Goal: Check status: Check status

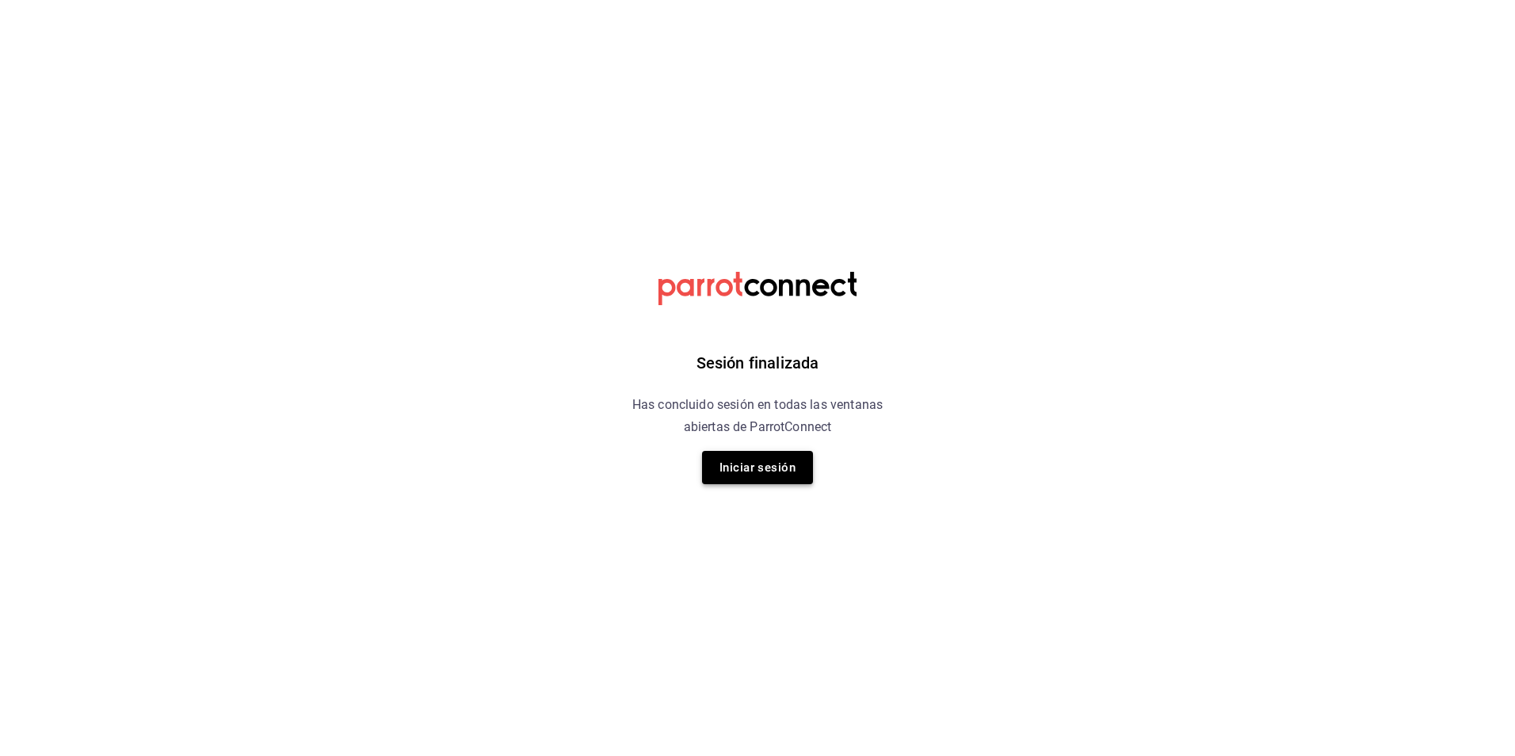
click at [777, 476] on button "Iniciar sesión" at bounding box center [757, 467] width 111 height 33
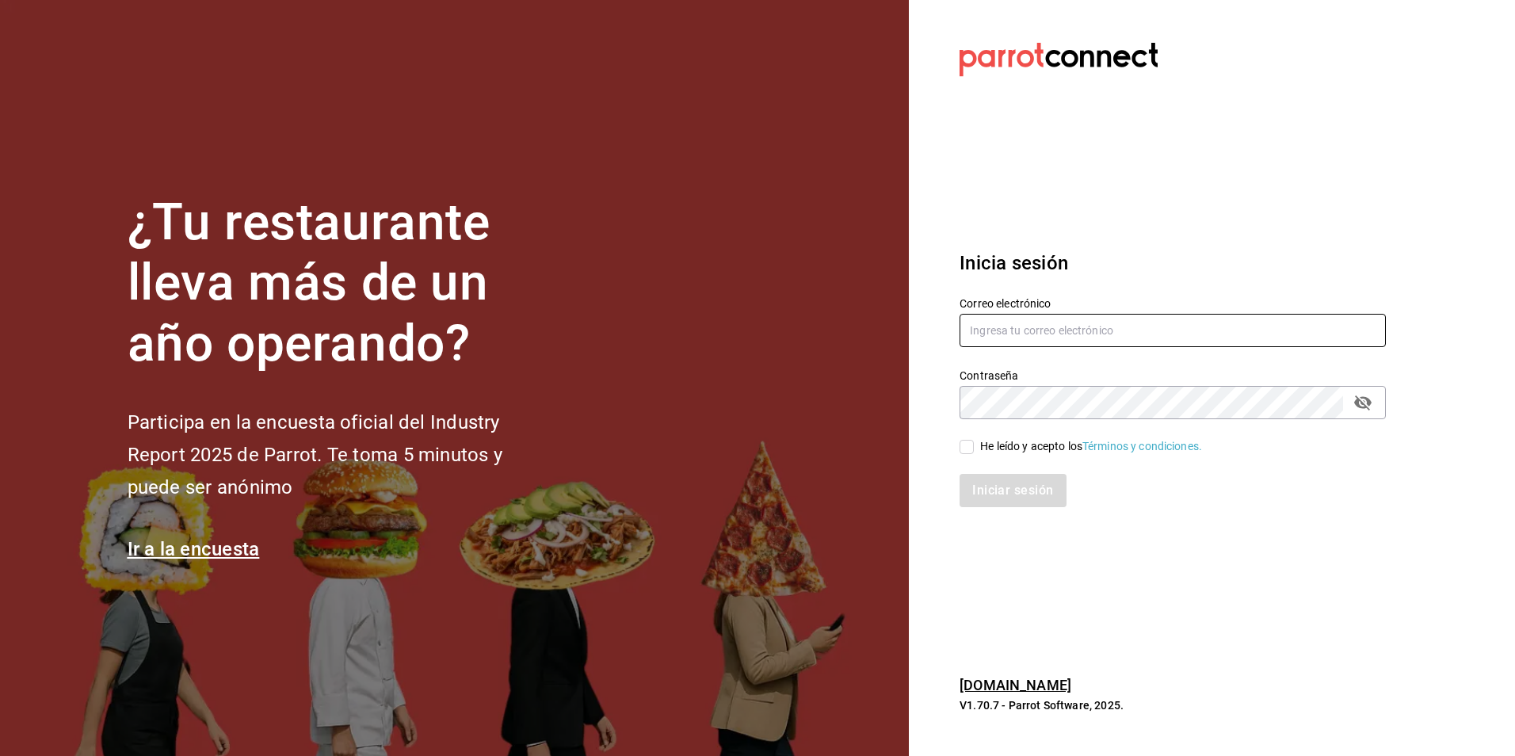
type input "[EMAIL_ADDRESS][DOMAIN_NAME]"
click at [973, 450] on input "He leído y acepto los Términos y condiciones." at bounding box center [967, 447] width 14 height 14
checkbox input "true"
click at [987, 479] on button "Iniciar sesión" at bounding box center [1014, 490] width 108 height 33
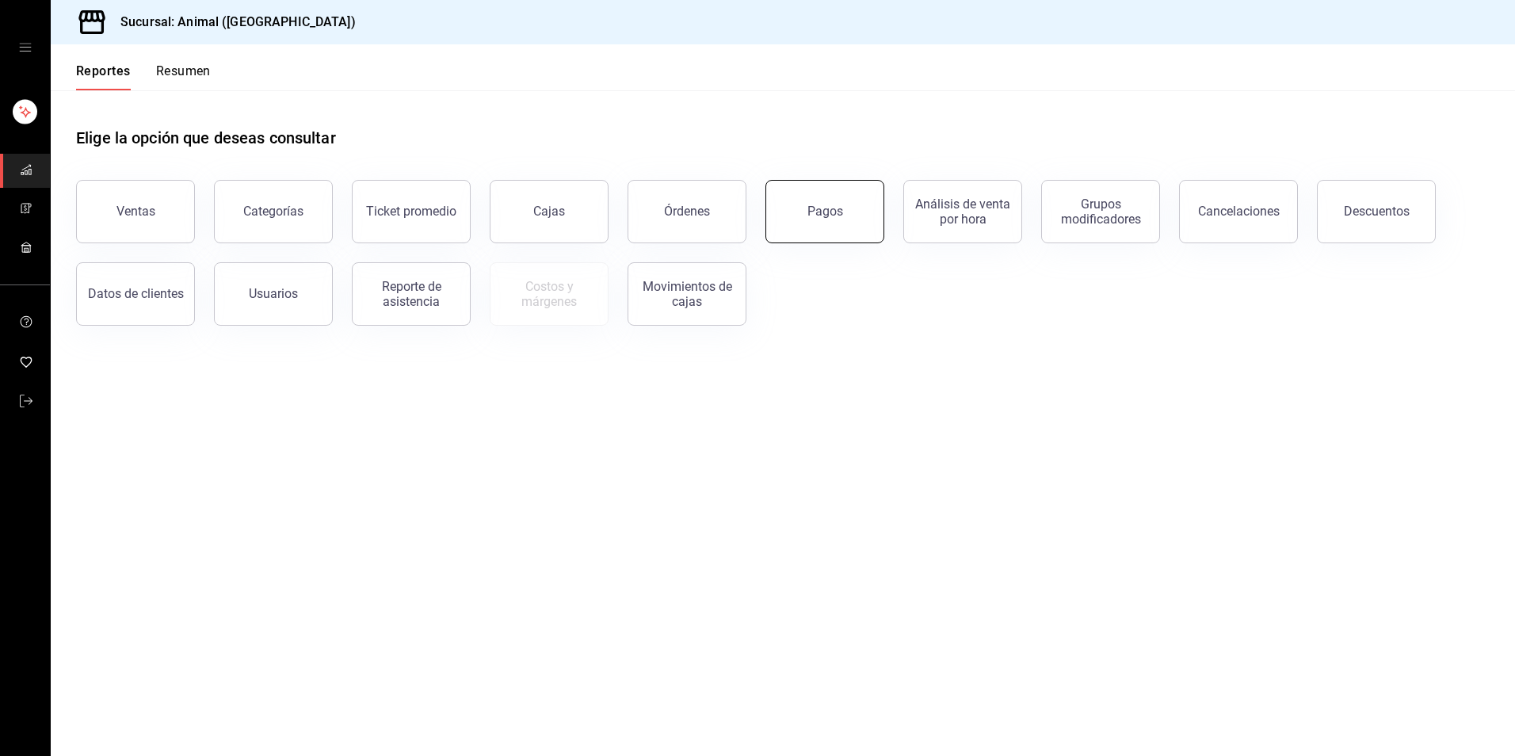
click at [802, 215] on button "Pagos" at bounding box center [825, 211] width 119 height 63
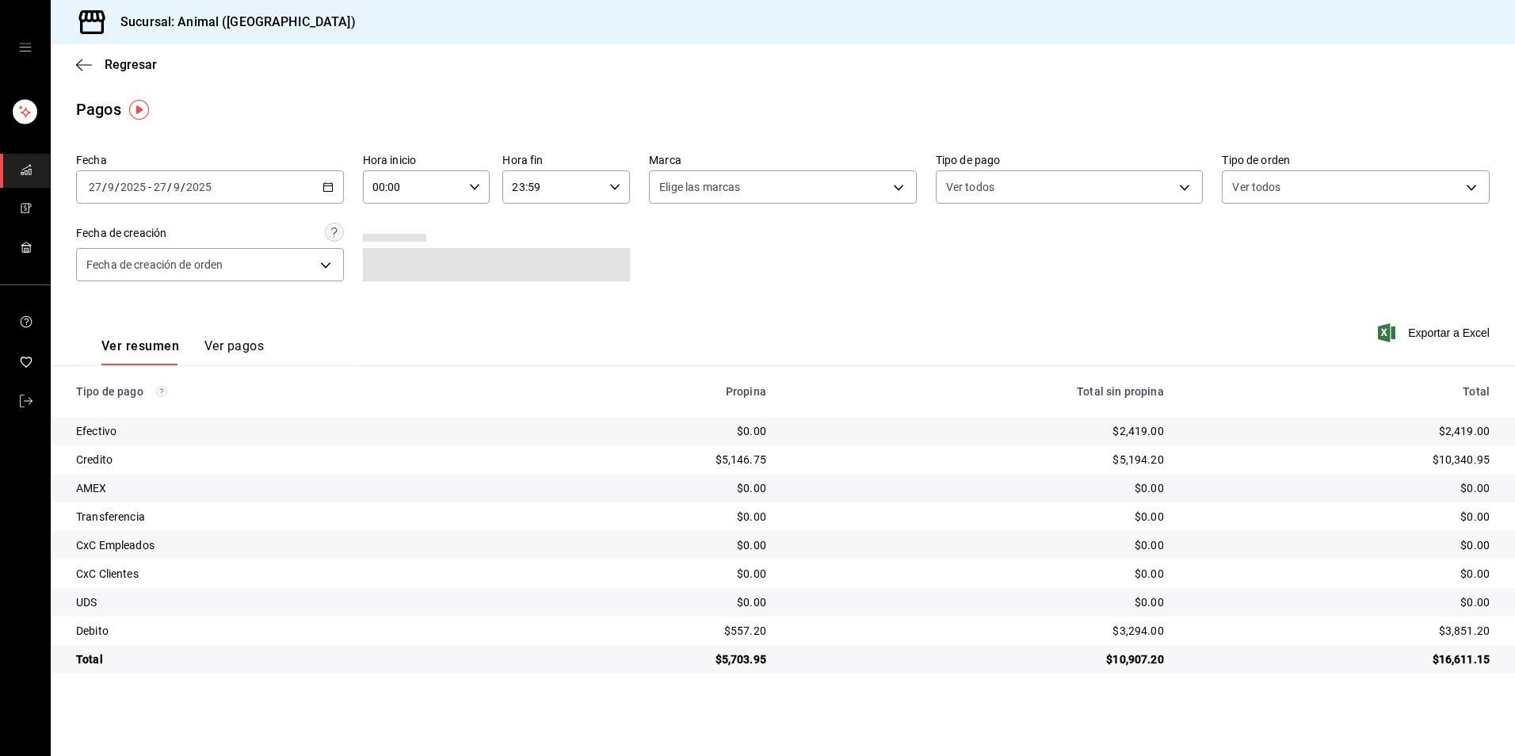
click at [329, 185] on icon "button" at bounding box center [328, 186] width 11 height 11
click at [162, 234] on span "Hoy" at bounding box center [151, 235] width 123 height 17
click at [408, 183] on input "00:00" at bounding box center [413, 187] width 101 height 32
click at [398, 301] on span "04" at bounding box center [394, 300] width 39 height 13
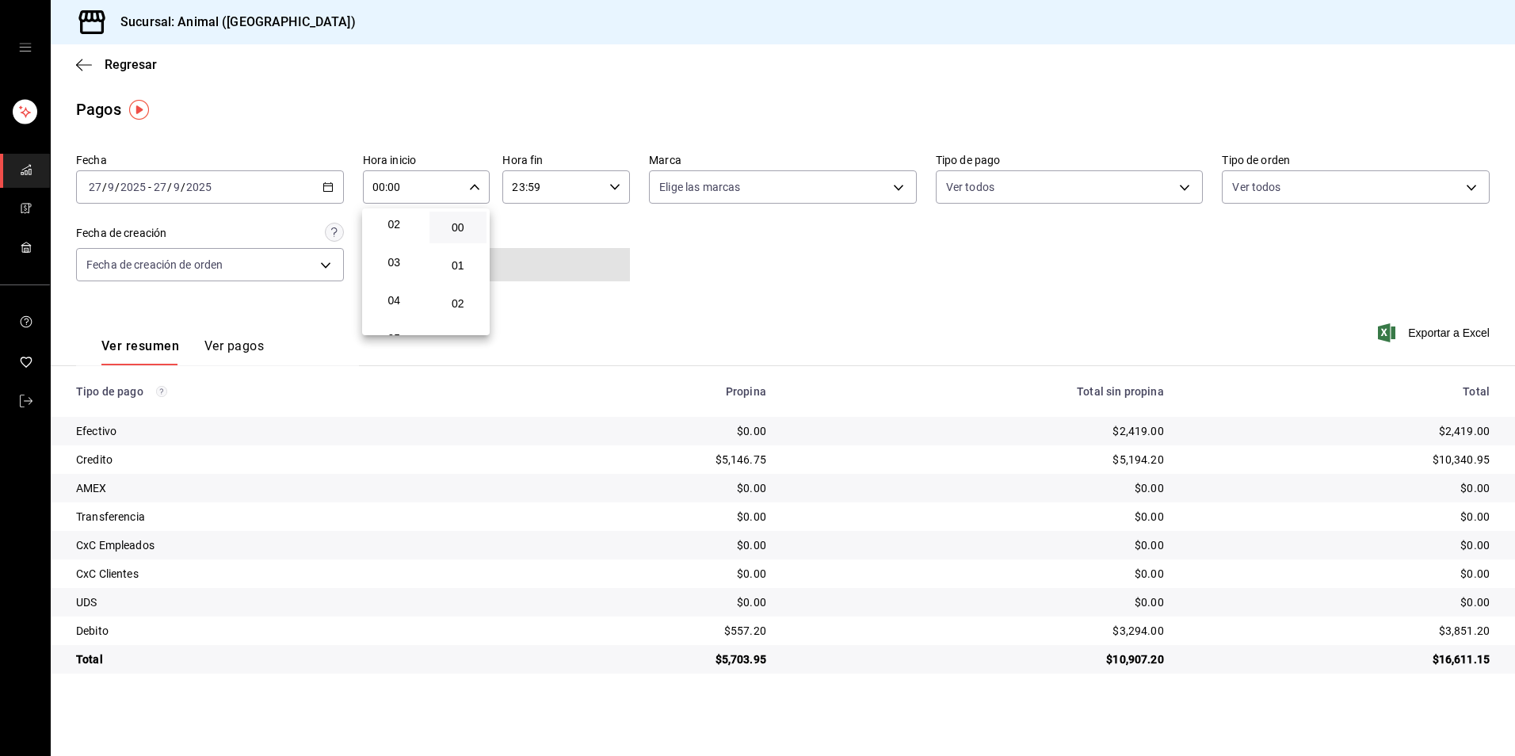
type input "04:00"
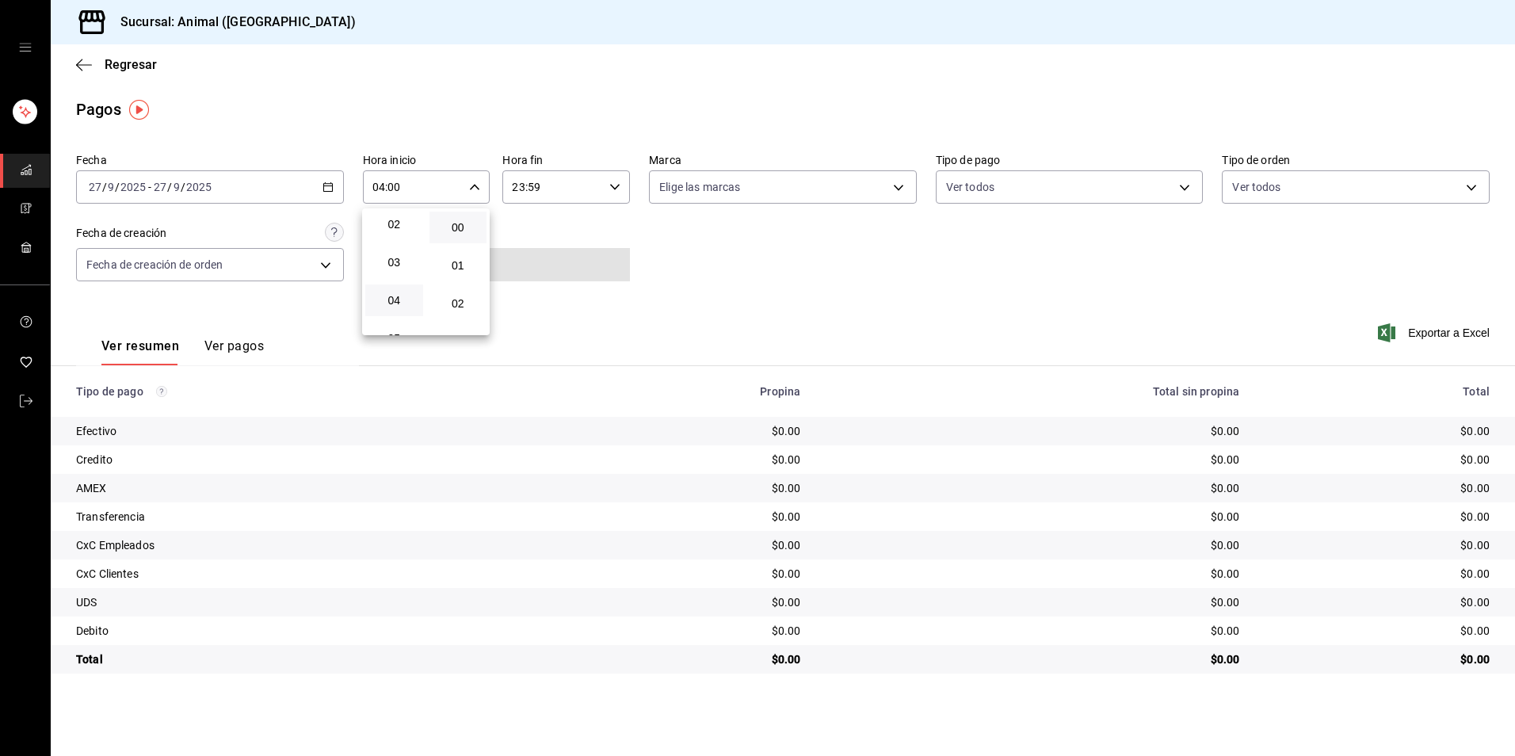
click at [807, 301] on div at bounding box center [757, 378] width 1515 height 756
click at [112, 69] on span "Regresar" at bounding box center [131, 64] width 52 height 15
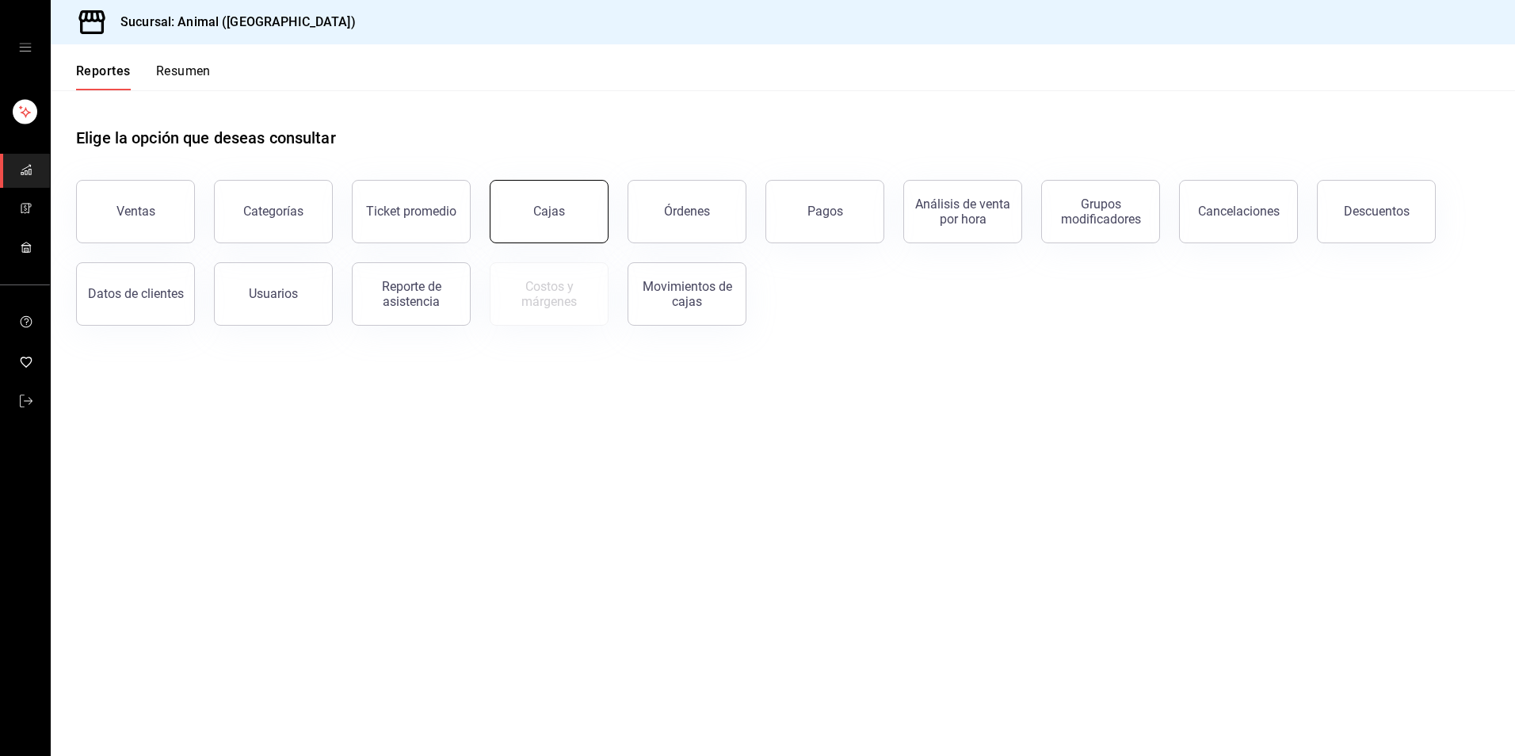
click at [582, 212] on link "Cajas" at bounding box center [549, 211] width 119 height 63
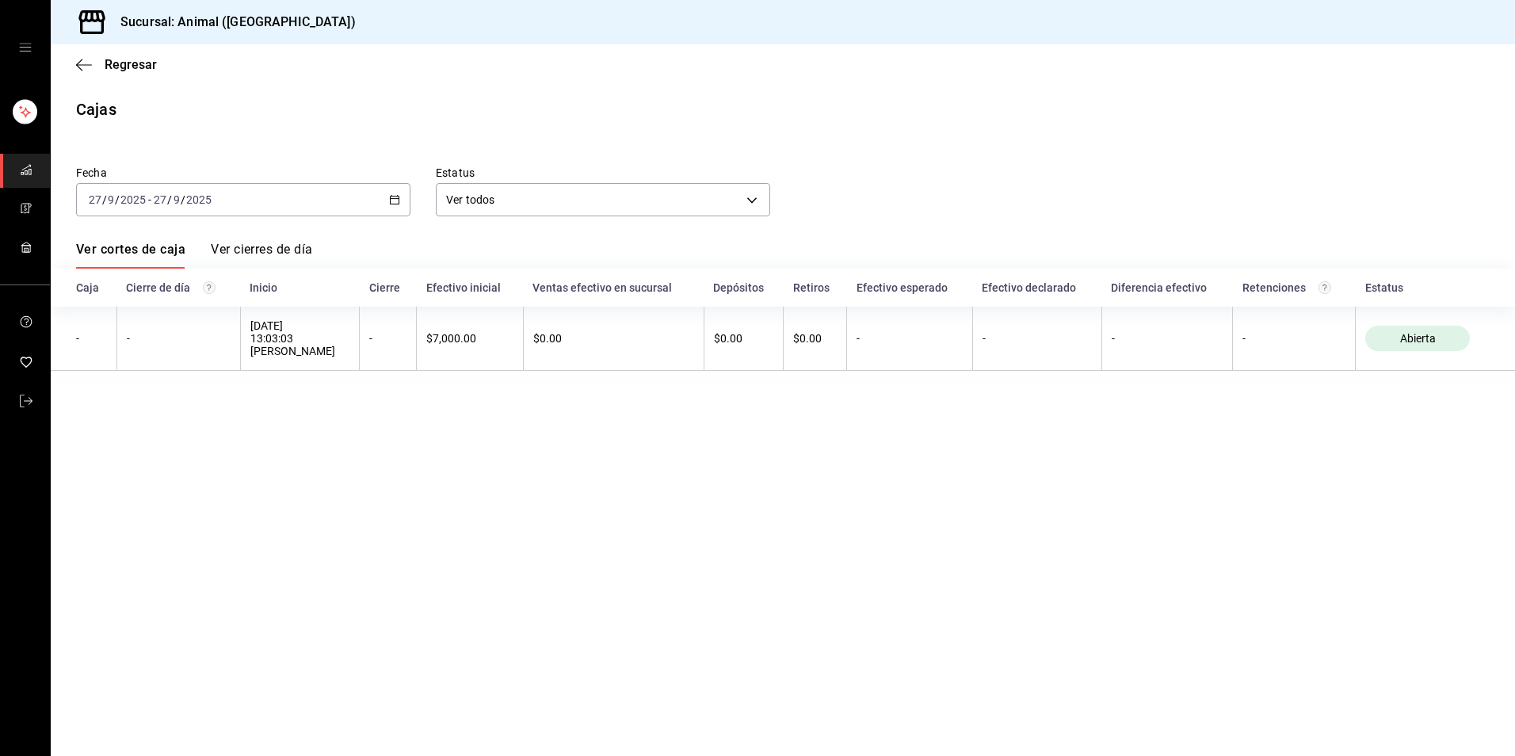
click at [398, 202] on icon "button" at bounding box center [394, 199] width 11 height 11
click at [150, 250] on span "Hoy" at bounding box center [151, 247] width 123 height 17
click at [139, 63] on span "Regresar" at bounding box center [131, 64] width 52 height 15
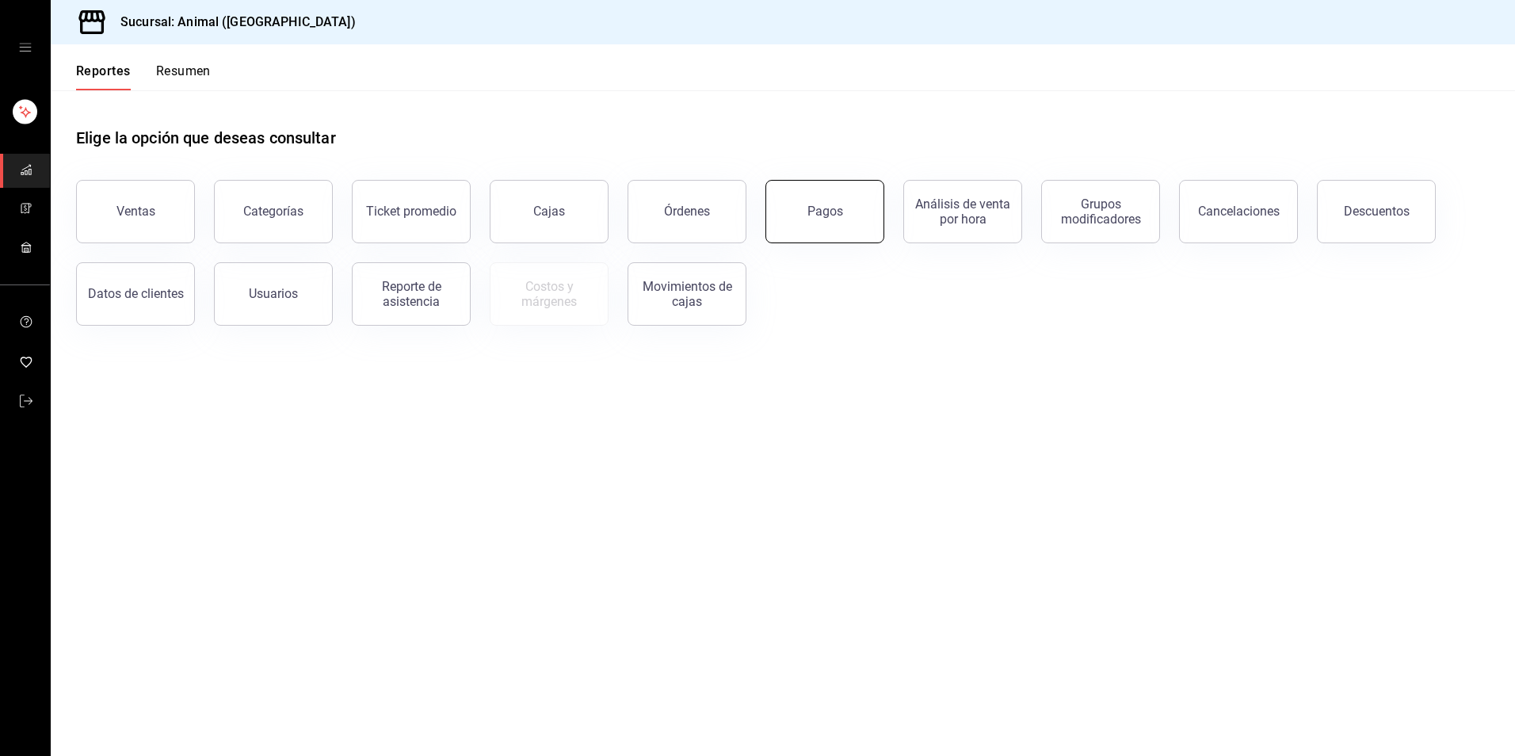
click at [817, 220] on button "Pagos" at bounding box center [825, 211] width 119 height 63
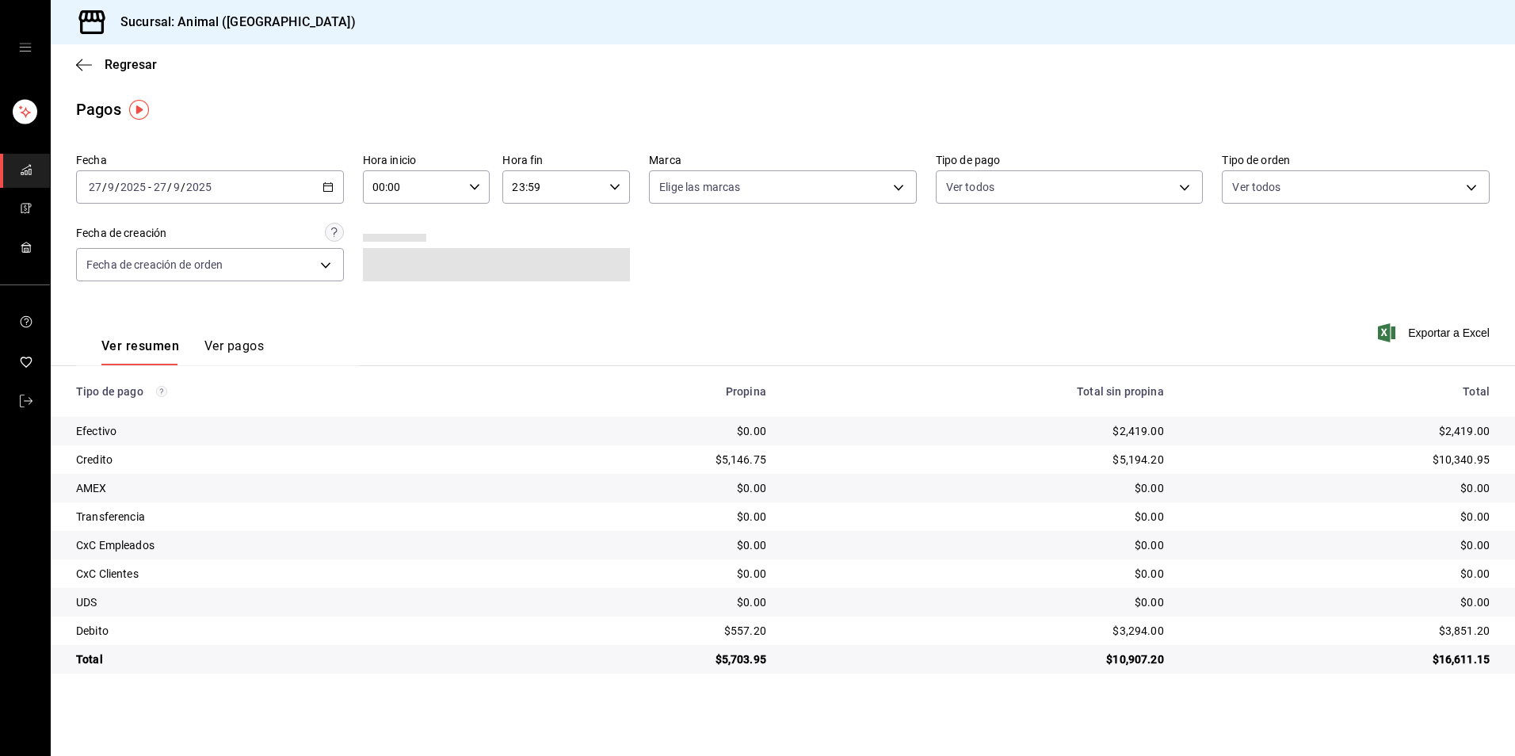
click at [319, 193] on div "2025-09-27 27 / 9 / 2025 - 2025-09-27 27 / 9 / 2025" at bounding box center [210, 186] width 268 height 33
click at [177, 246] on li "Hoy" at bounding box center [151, 235] width 148 height 36
click at [399, 193] on input "00:00" at bounding box center [413, 187] width 101 height 32
click at [393, 297] on span "04" at bounding box center [394, 300] width 39 height 13
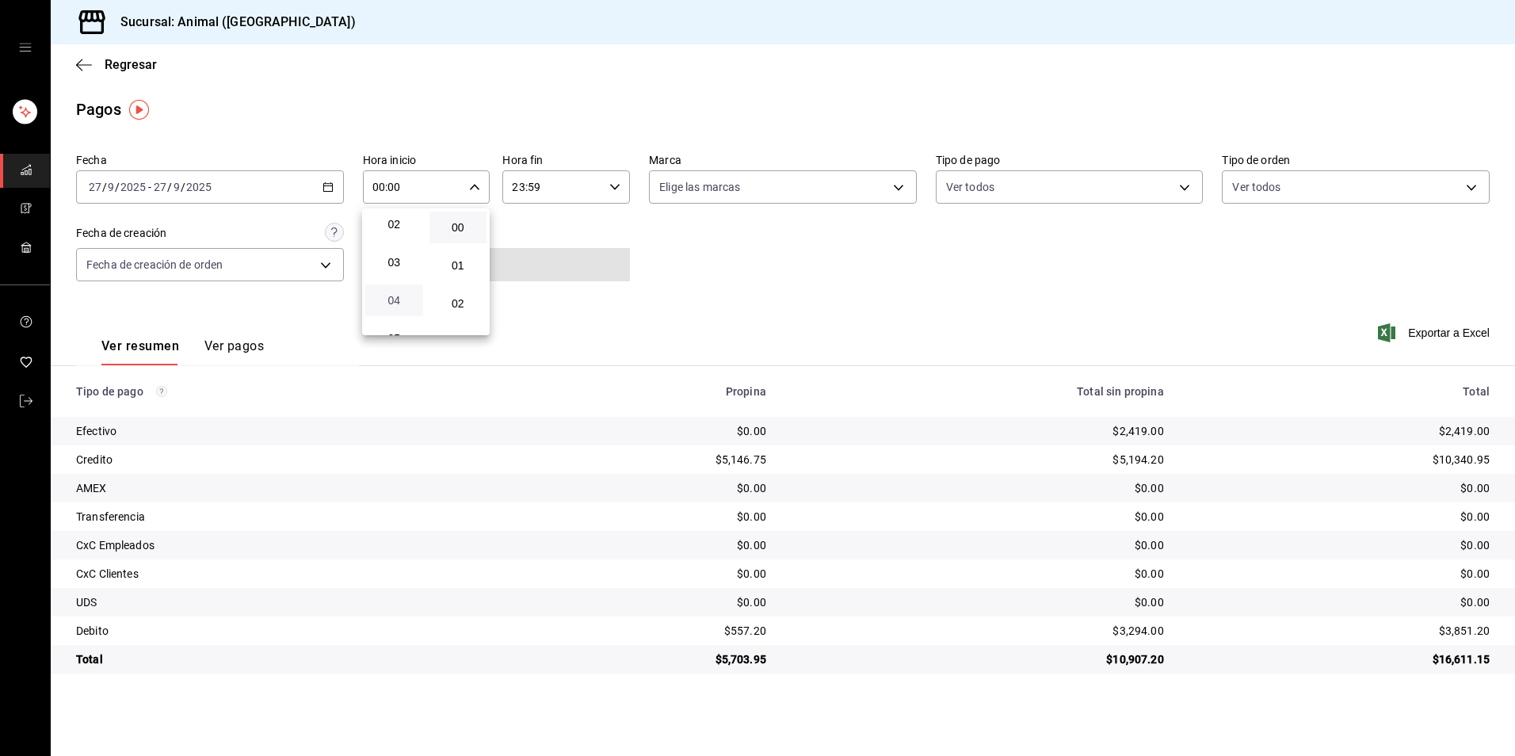
type input "04:00"
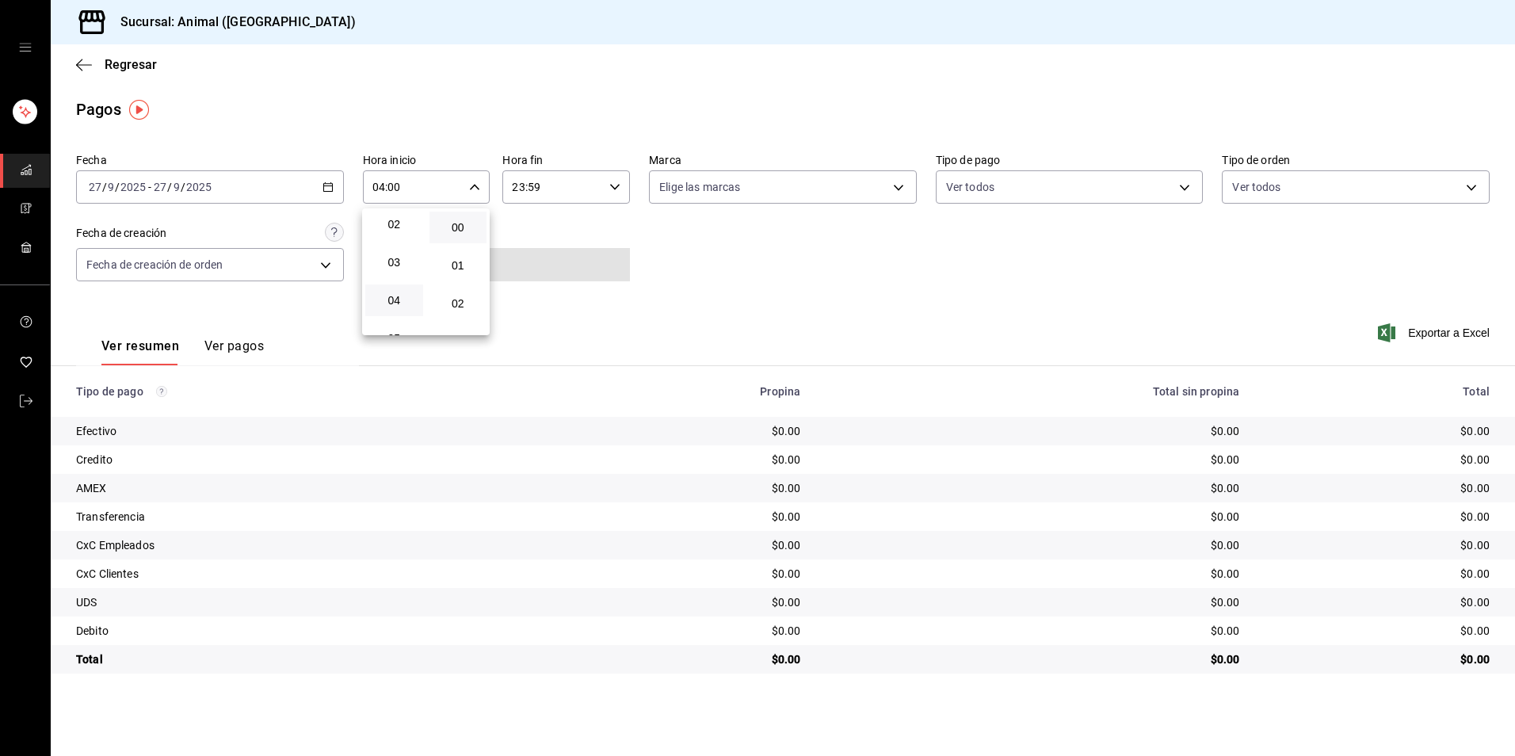
click at [957, 339] on div at bounding box center [757, 378] width 1515 height 756
